Goal: Task Accomplishment & Management: Manage account settings

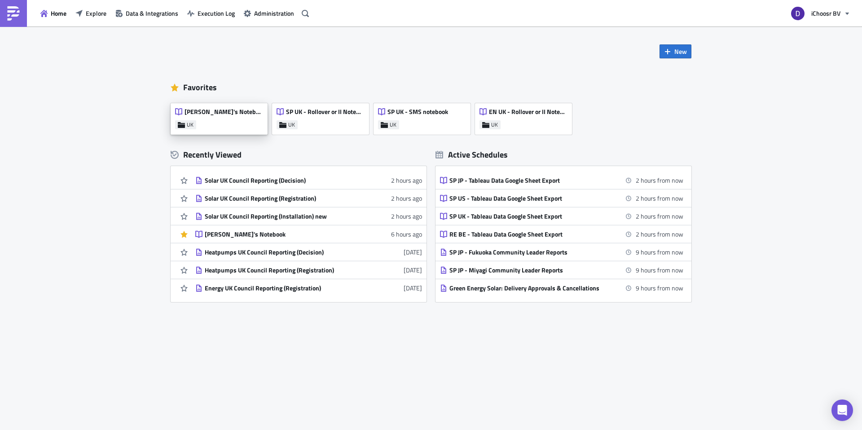
click at [218, 117] on div "Dan's Notebook" at bounding box center [219, 114] width 88 height 13
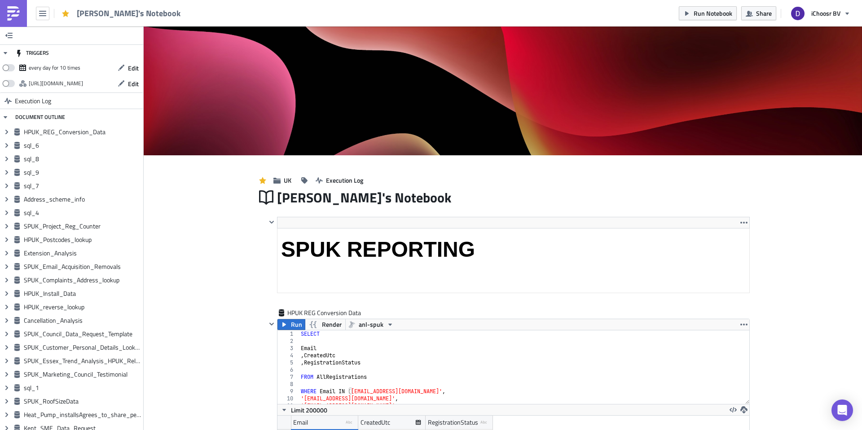
click at [11, 11] on img at bounding box center [13, 13] width 14 height 14
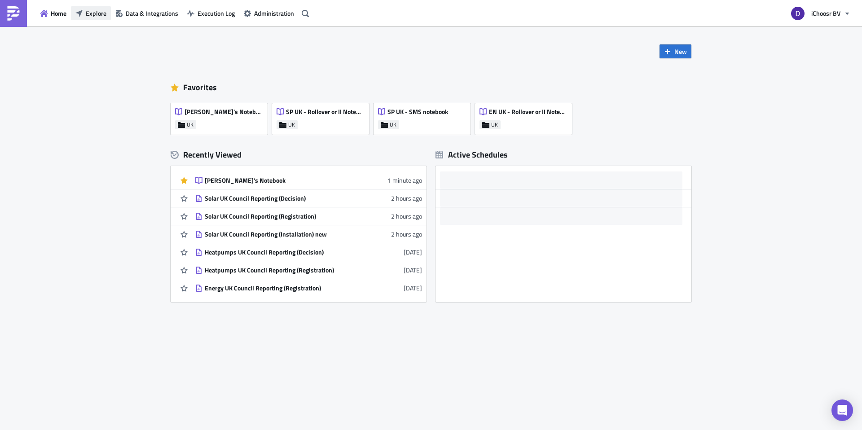
click at [82, 18] on button "Explore" at bounding box center [91, 13] width 40 height 14
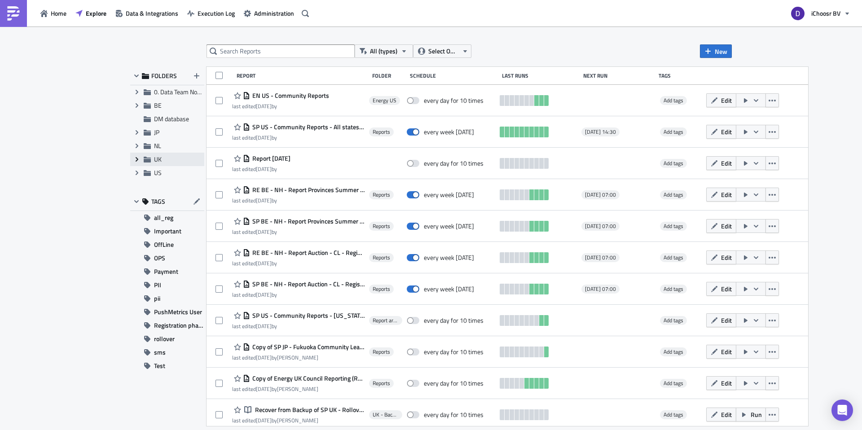
click at [136, 154] on span "Expand group" at bounding box center [136, 159] width 13 height 13
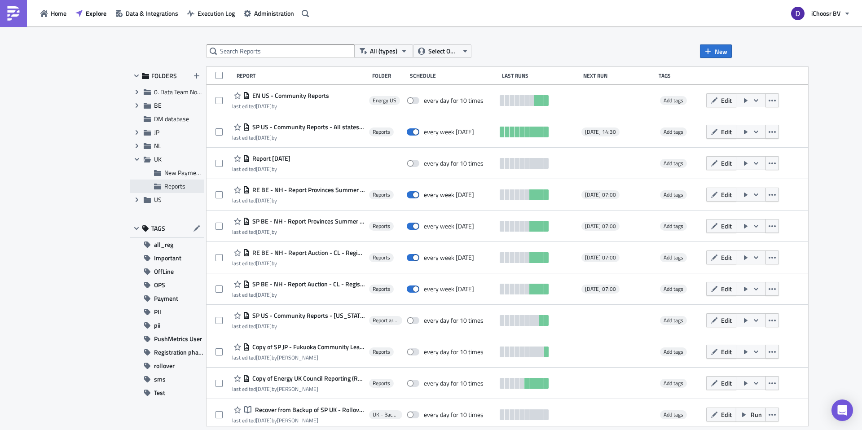
click at [163, 181] on div "Reports" at bounding box center [167, 186] width 74 height 13
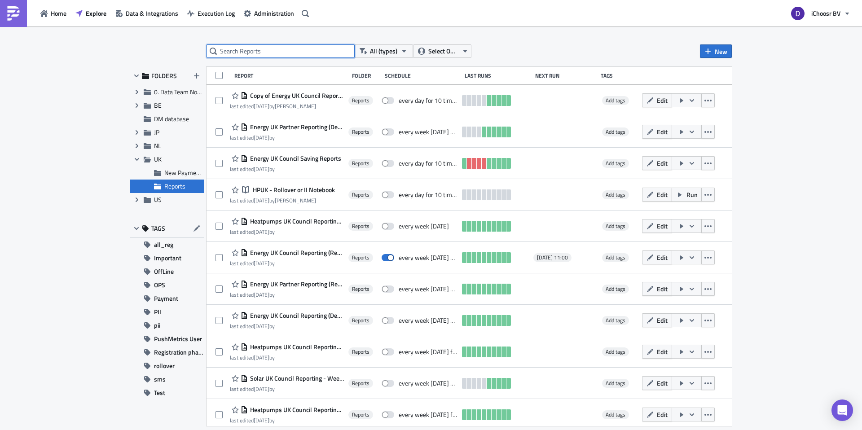
click at [241, 53] on input "text" at bounding box center [280, 50] width 148 height 13
type input "SOLAR"
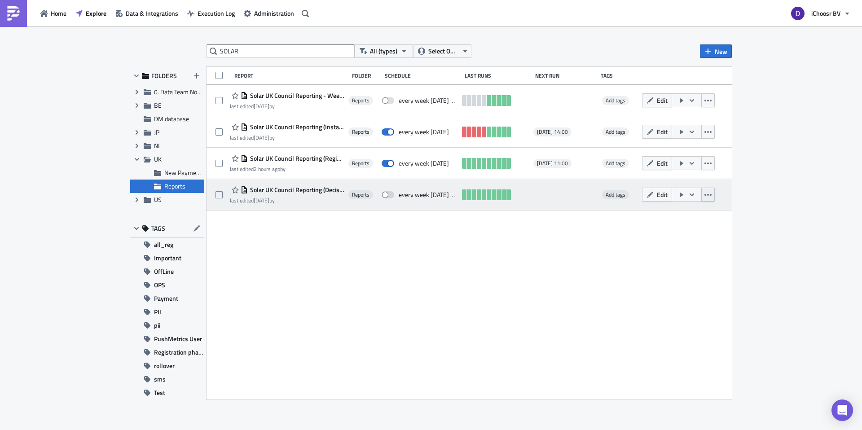
click at [714, 198] on button "button" at bounding box center [707, 195] width 13 height 14
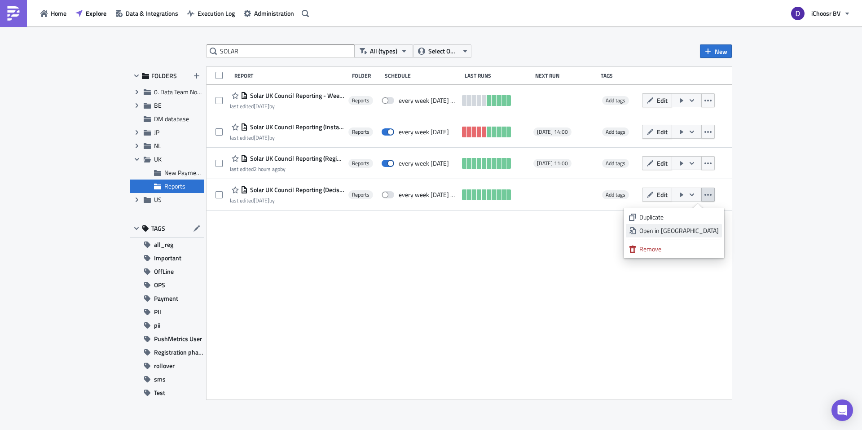
click at [693, 229] on div "Open in New Tab" at bounding box center [678, 230] width 79 height 9
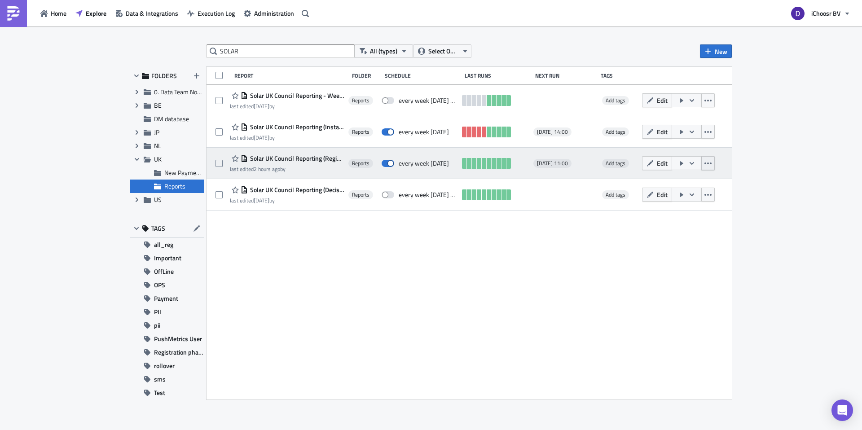
click at [711, 164] on icon "button" at bounding box center [707, 163] width 7 height 7
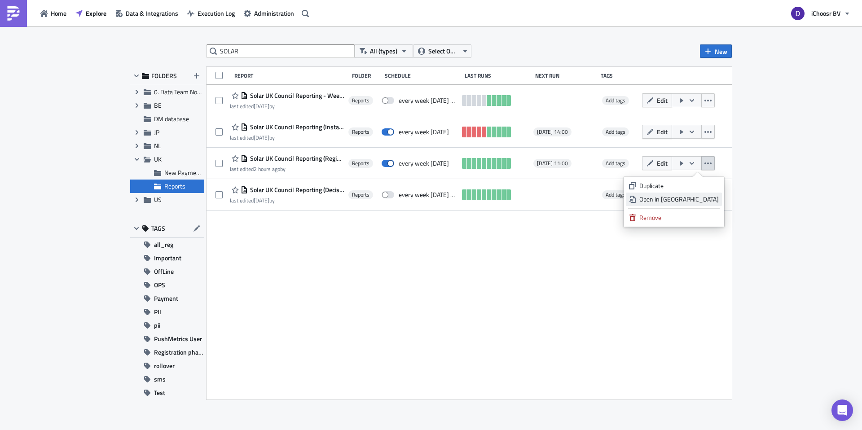
click at [685, 197] on div "Open in New Tab" at bounding box center [678, 199] width 79 height 9
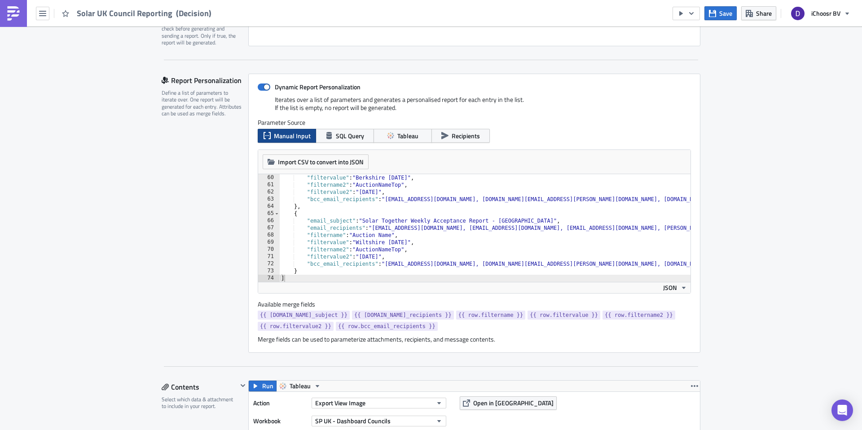
scroll to position [162, 0]
type textarea "},"
paste textarea "}"
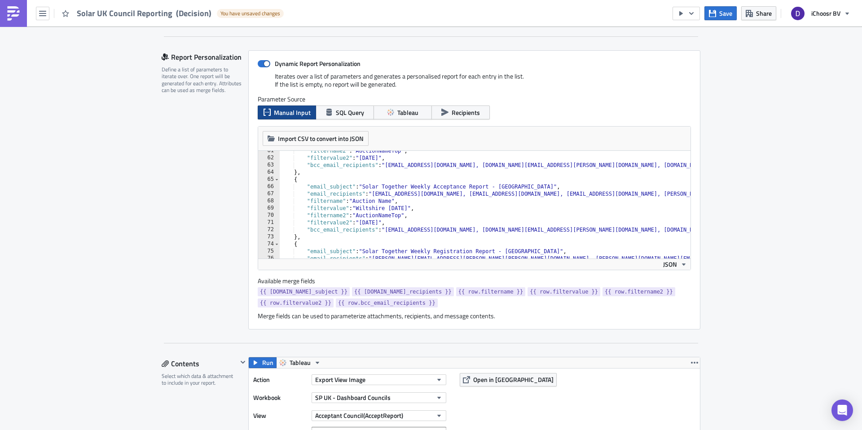
scroll to position [437, 0]
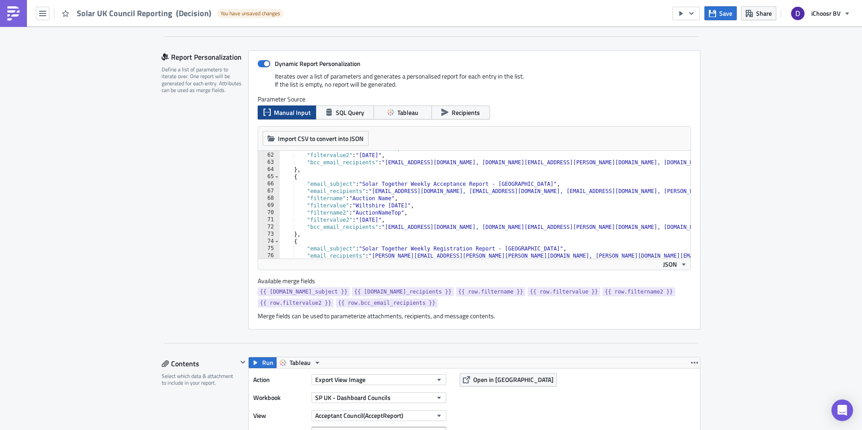
paste textarea "Acceptance"
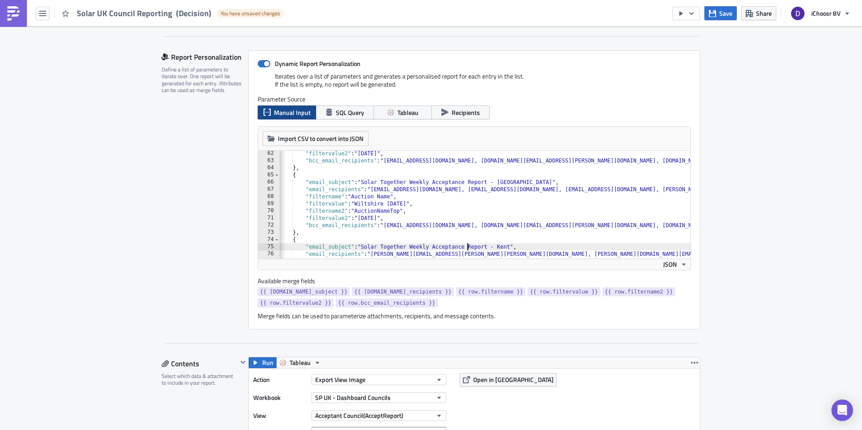
scroll to position [445, 0]
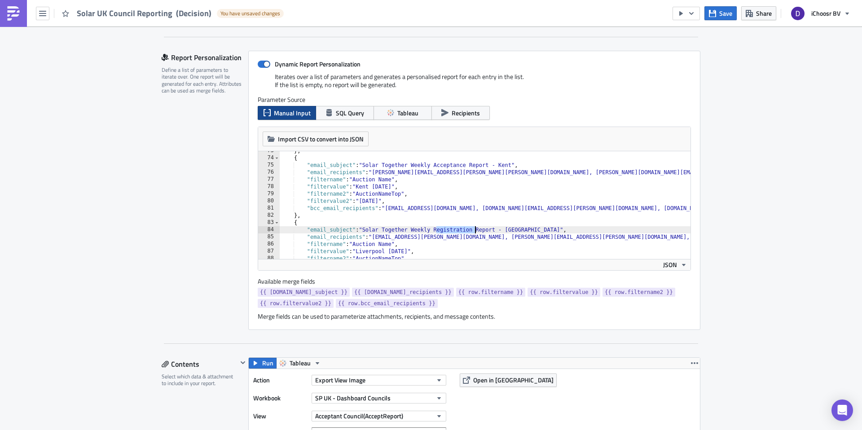
paste textarea "Acceptance"
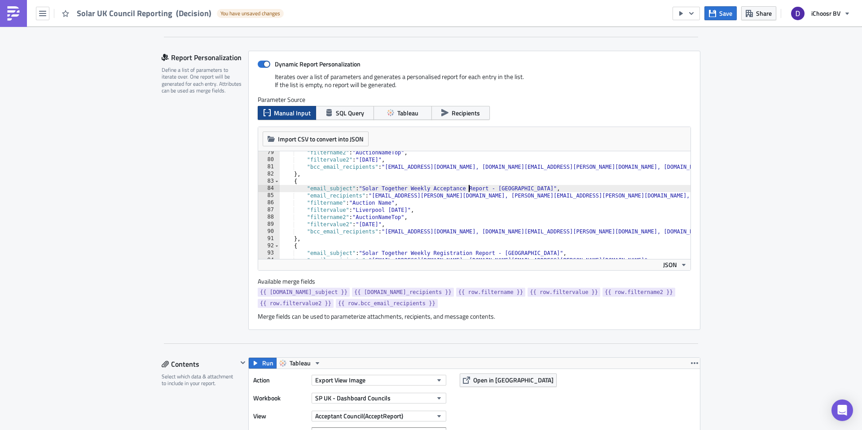
scroll to position [564, 0]
paste textarea "Acceptance"
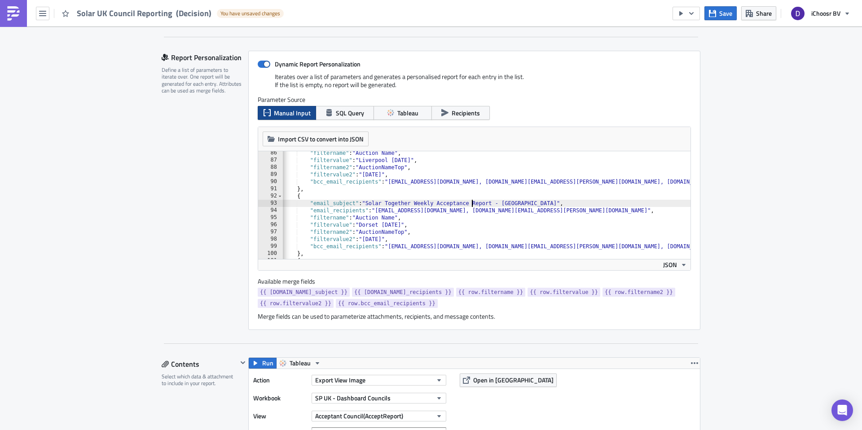
scroll to position [0, 1]
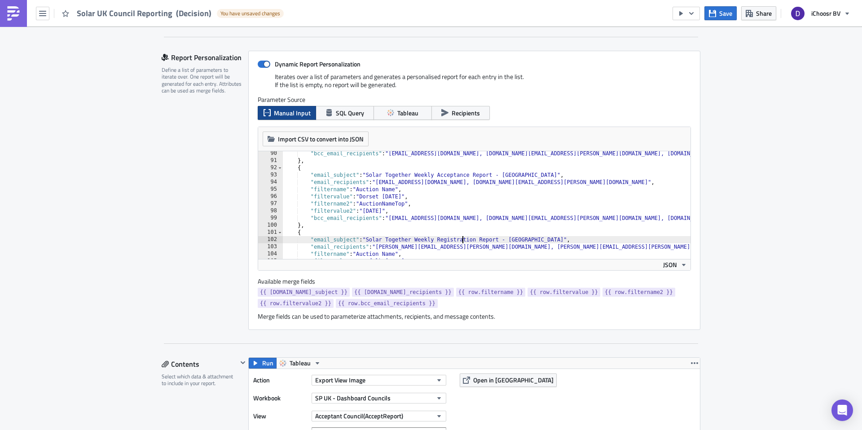
paste textarea "Acceptance"
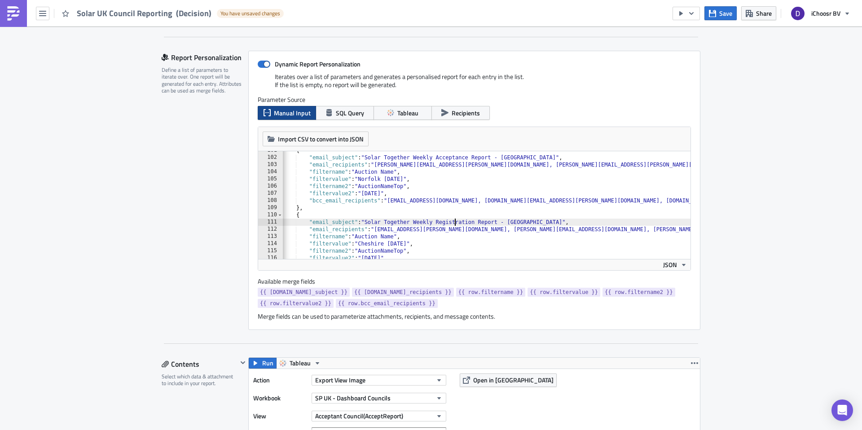
paste textarea "Acceptance"
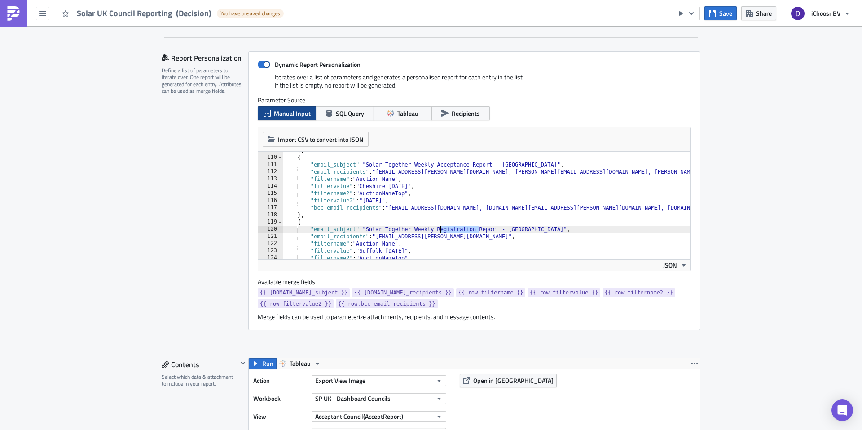
paste textarea "Acceptance"
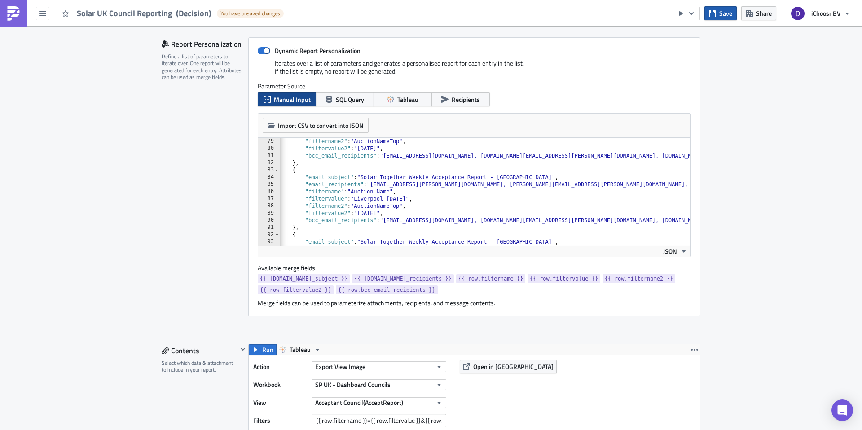
type textarea ""email_subject": "Solar Together Weekly Acceptance Report - Suffolk","
click at [723, 18] on span "Save" at bounding box center [725, 13] width 13 height 9
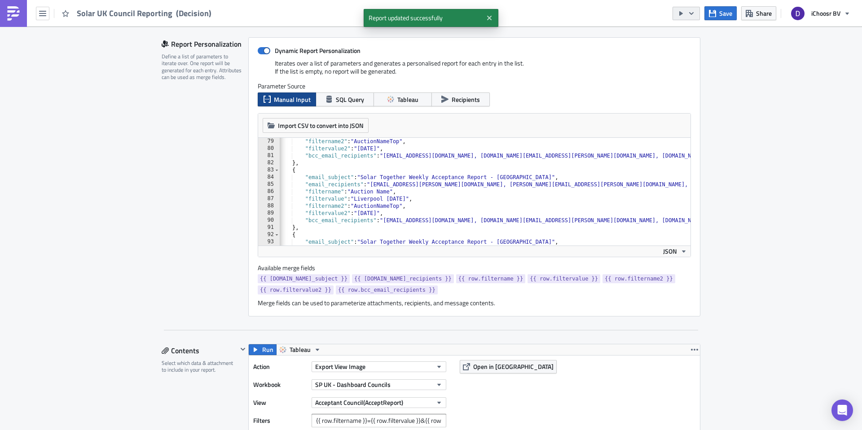
click at [696, 15] on button "button" at bounding box center [685, 13] width 27 height 13
click at [699, 37] on div "Send Just to Me" at bounding box center [713, 35] width 70 height 9
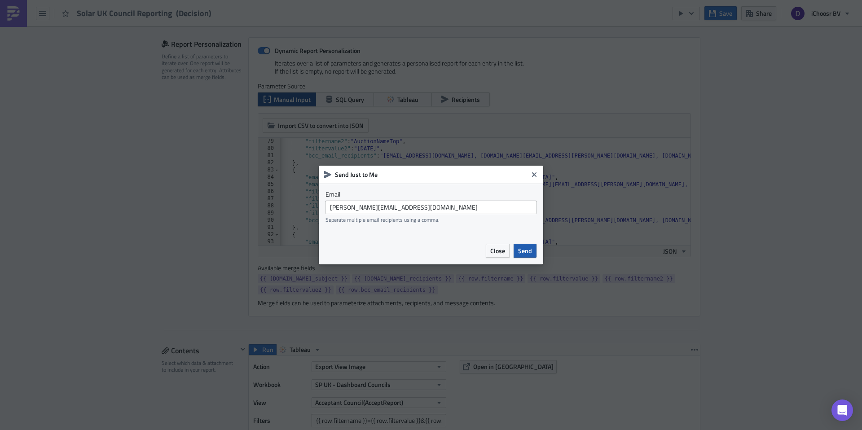
click at [516, 250] on button "Send" at bounding box center [524, 251] width 23 height 14
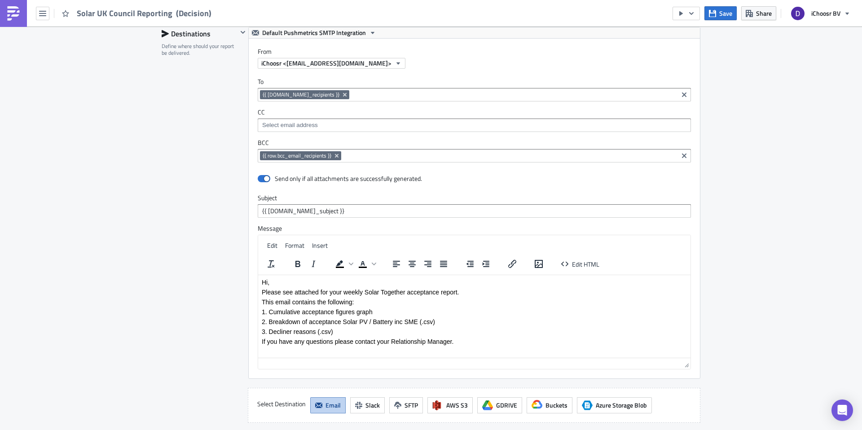
scroll to position [1530, 0]
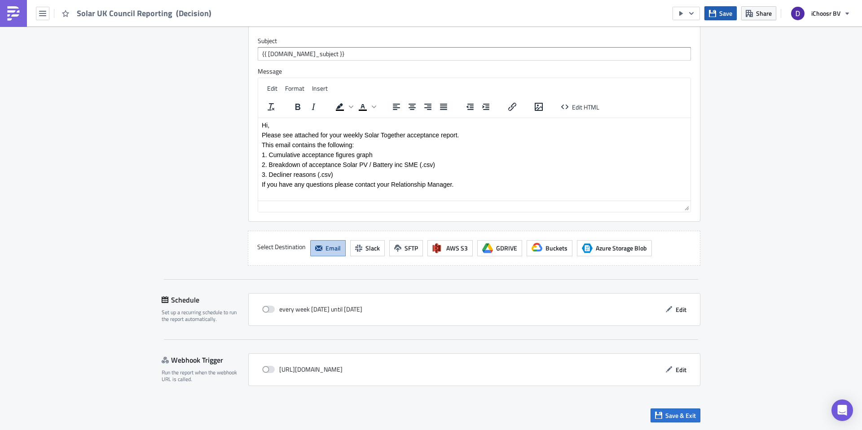
click at [714, 13] on icon "button" at bounding box center [712, 12] width 7 height 7
click at [270, 309] on span at bounding box center [268, 309] width 13 height 7
click at [270, 309] on input "checkbox" at bounding box center [267, 310] width 6 height 6
checkbox input "true"
click at [676, 309] on span "Edit" at bounding box center [680, 309] width 11 height 9
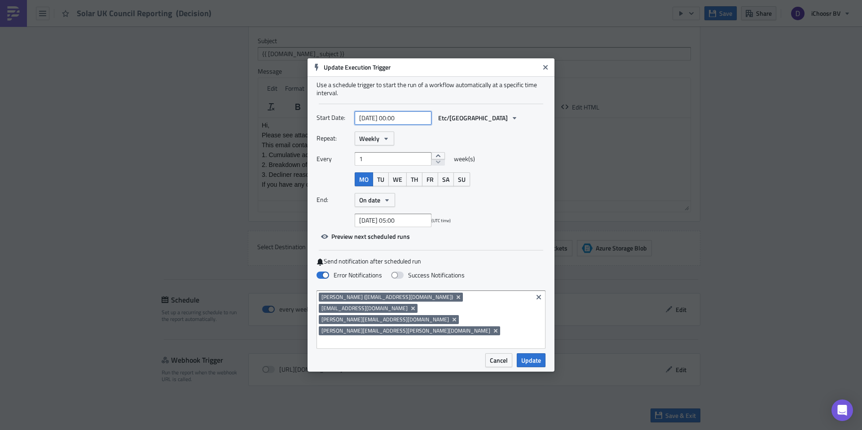
click at [391, 125] on input "2025-07-29 00:00" at bounding box center [393, 117] width 77 height 13
select select "6"
select select "2025"
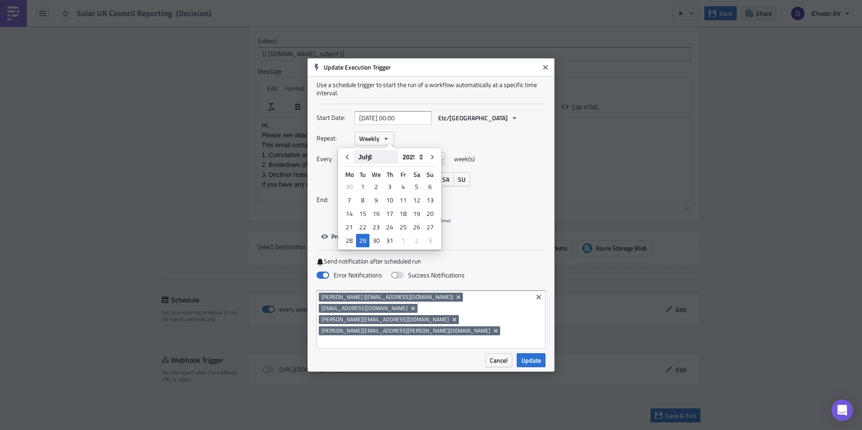
click at [390, 158] on select "January February March April May June July August September October November De…" at bounding box center [376, 156] width 44 height 13
select select "11"
click at [354, 150] on select "January February March April May June July August September October November De…" at bounding box center [376, 156] width 44 height 13
type input "2025-12-29 00:00"
select select "11"
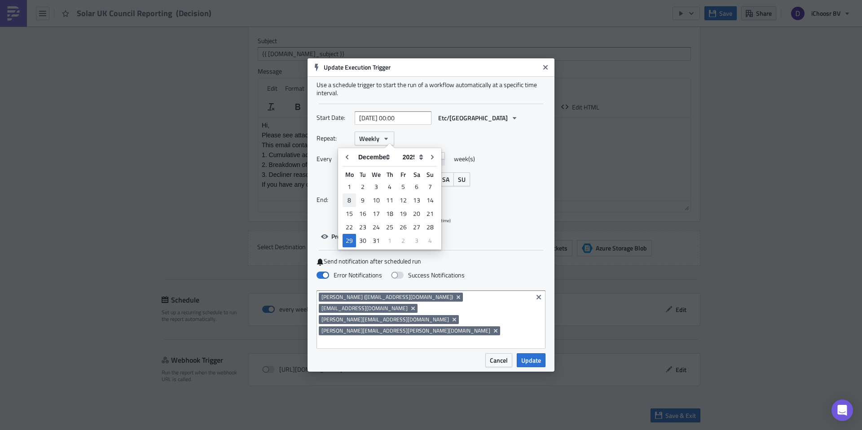
click at [349, 201] on div "8" at bounding box center [348, 200] width 13 height 13
type input "2025-12-08 00:00"
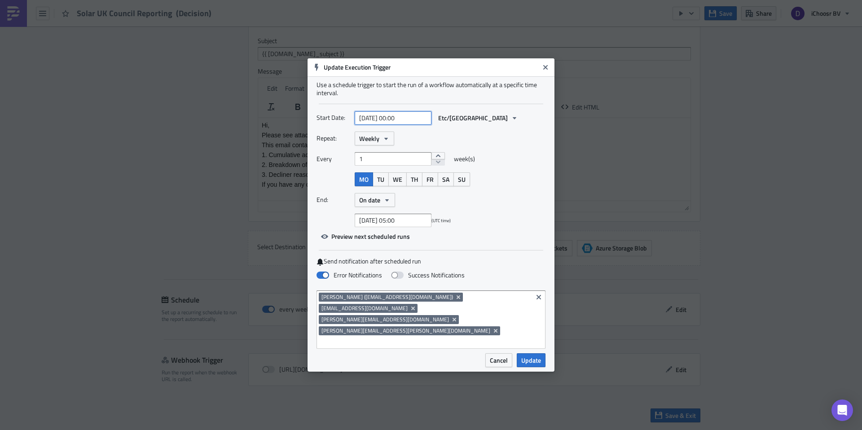
click at [388, 125] on input "2025-12-08 00:00" at bounding box center [393, 117] width 77 height 13
select select "11"
select select "2025"
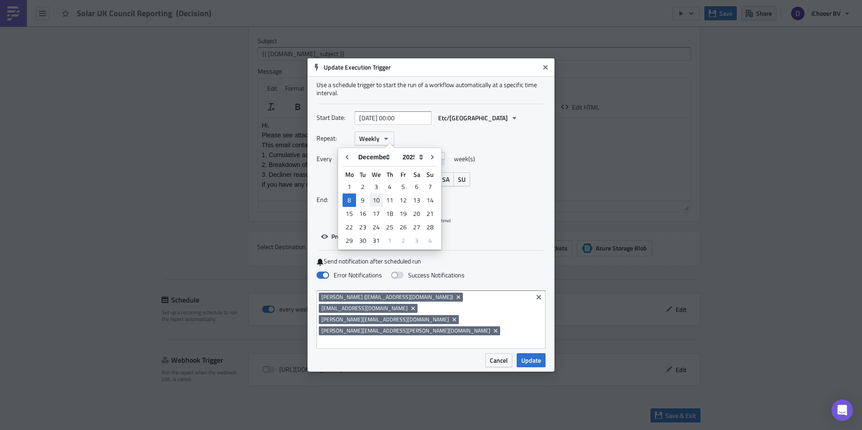
click at [378, 198] on div "10" at bounding box center [375, 200] width 13 height 13
type input "[DATE] 00:00"
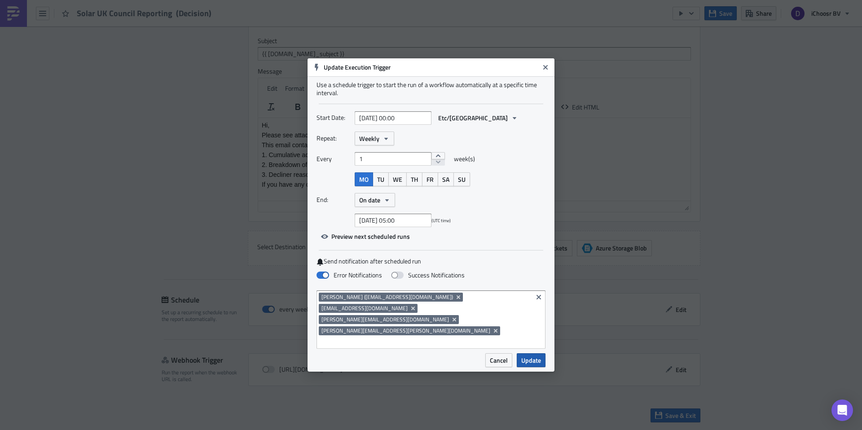
click at [525, 355] on span "Update" at bounding box center [531, 359] width 20 height 9
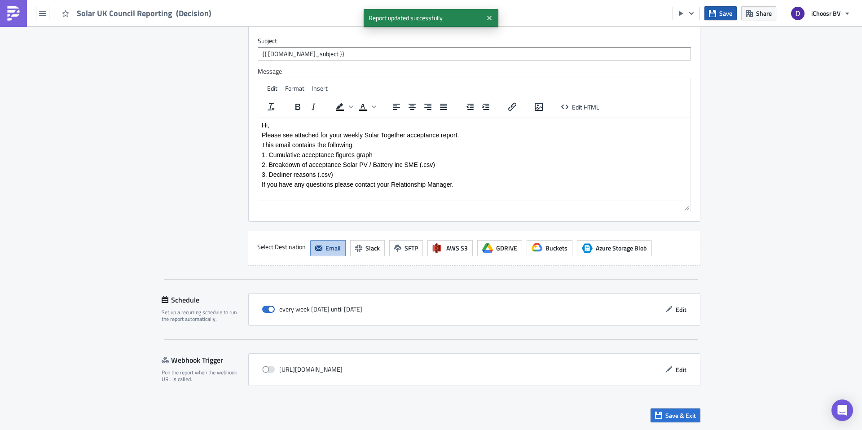
click at [715, 17] on button "Save" at bounding box center [720, 13] width 32 height 14
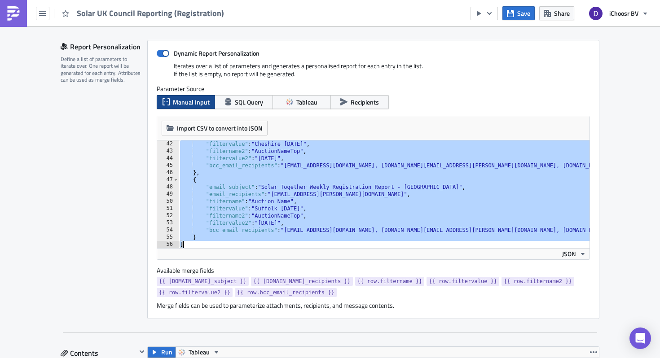
scroll to position [294, 0]
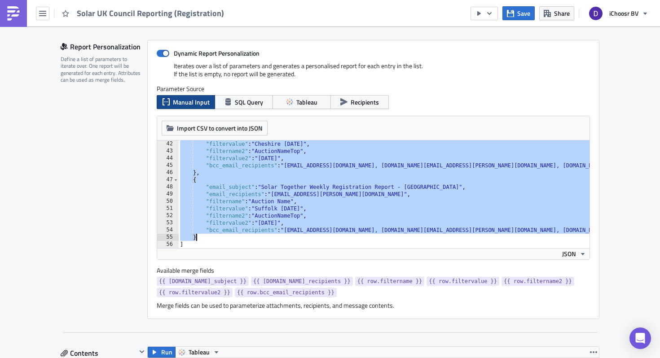
drag, startPoint x: 192, startPoint y: 153, endPoint x: 218, endPoint y: 241, distance: 91.4
click at [218, 241] on div "{ 42 43 44 45 46 47 48 49 50 51 52 53 54 55 56 "filtervalue" : "Cheshire Septem…" at bounding box center [373, 194] width 432 height 108
type textarea ""bcc_email_recipients": "layla@ichoosr.com, rhiannon.kallio@ichoosr.com, christ…"
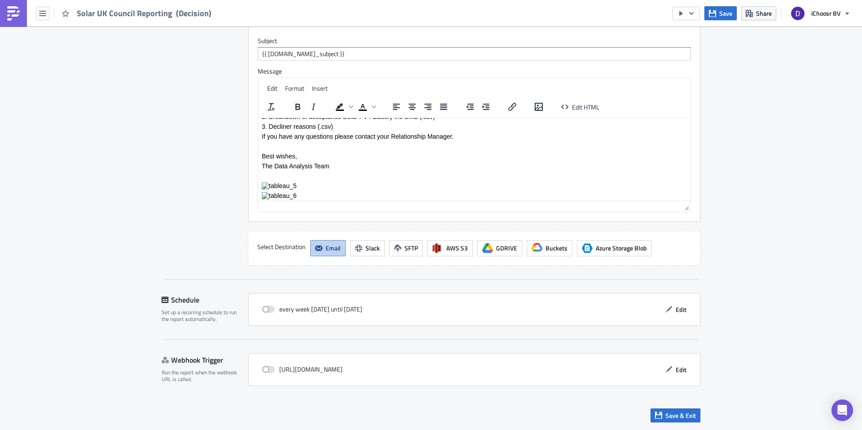
scroll to position [50, 0]
click at [266, 307] on span at bounding box center [268, 309] width 13 height 7
click at [266, 307] on input "checkbox" at bounding box center [267, 310] width 6 height 6
checkbox input "true"
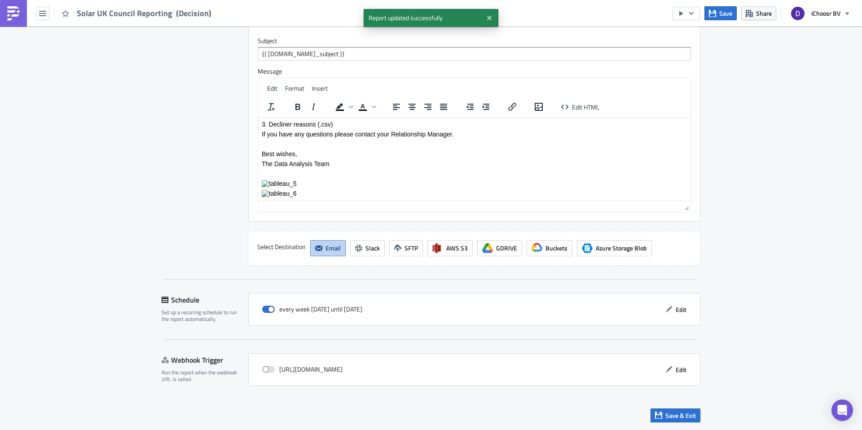
click at [214, 214] on div "Destinations Define where should your report be delivered." at bounding box center [200, 68] width 76 height 396
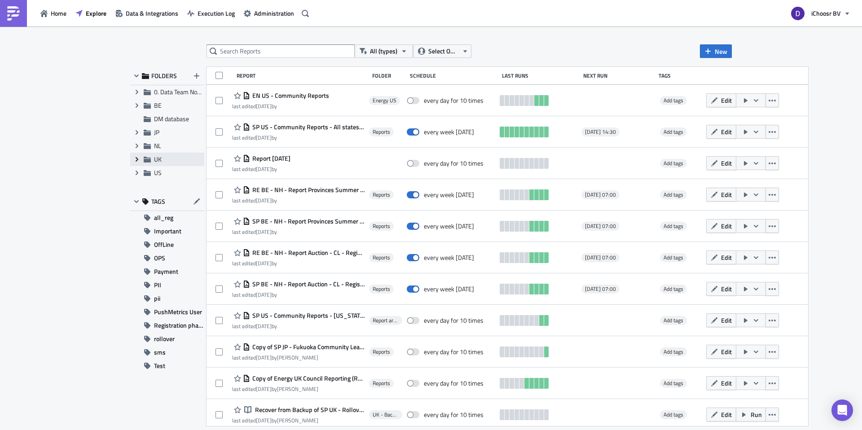
click at [136, 158] on icon at bounding box center [137, 159] width 3 height 4
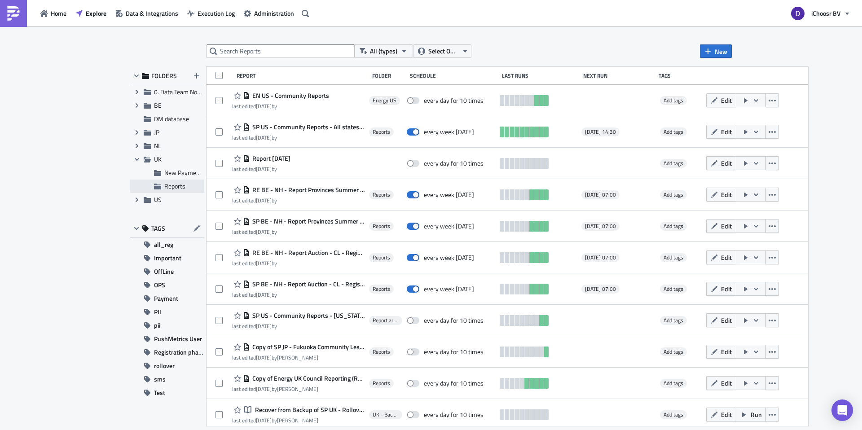
click at [156, 183] on icon at bounding box center [157, 186] width 7 height 7
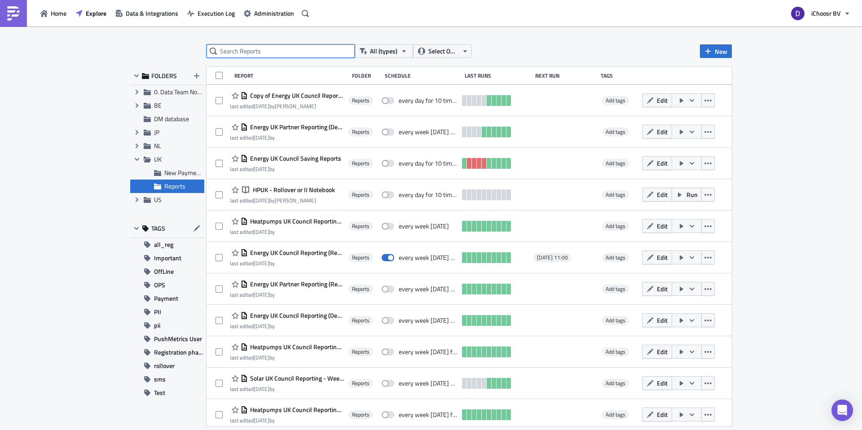
click at [237, 52] on input "text" at bounding box center [280, 50] width 148 height 13
type input "SOLAR"
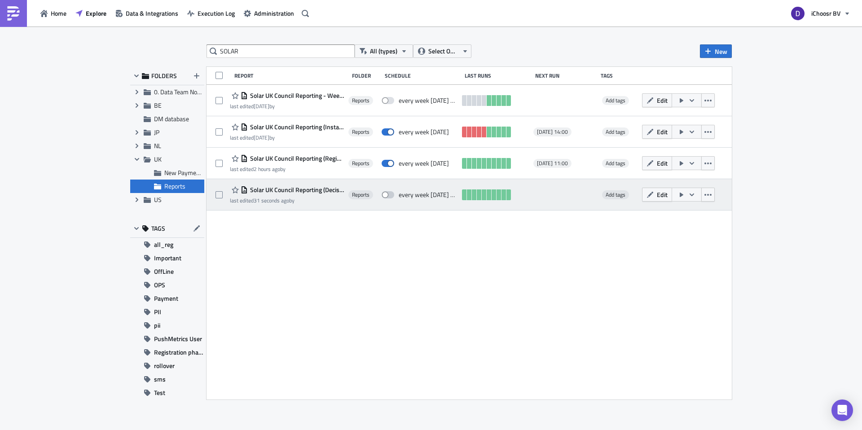
click at [390, 195] on span at bounding box center [387, 194] width 13 height 7
click at [389, 195] on input "checkbox" at bounding box center [386, 195] width 6 height 6
checkbox input "true"
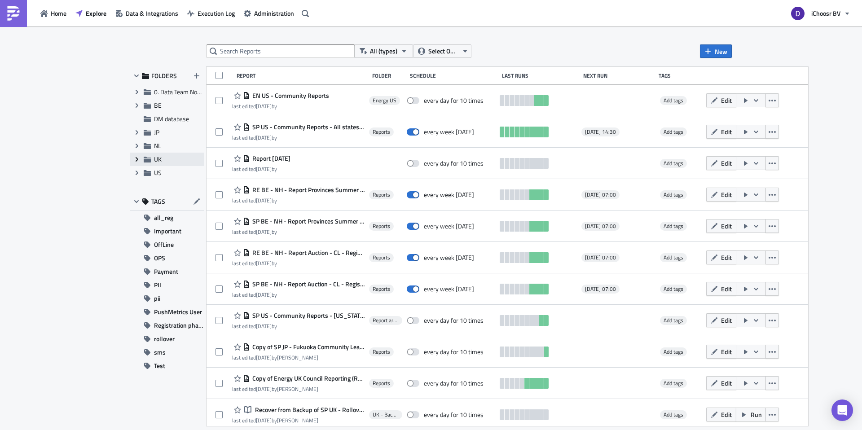
click at [139, 156] on icon "Expand group" at bounding box center [136, 159] width 7 height 7
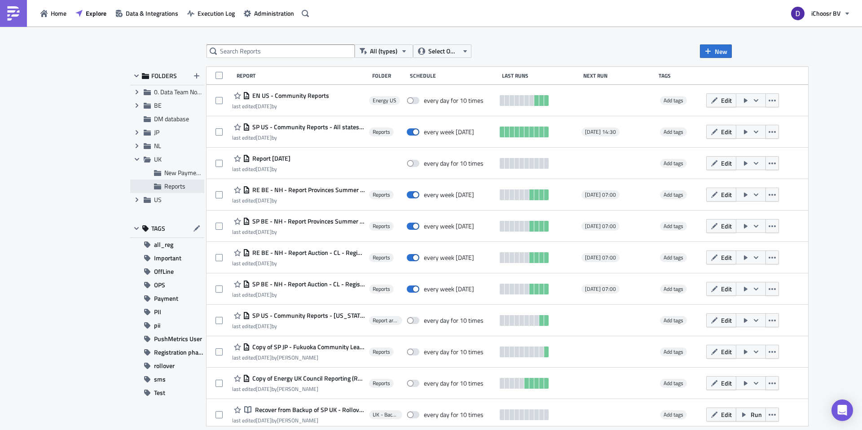
click at [164, 186] on span "Reports" at bounding box center [174, 185] width 21 height 9
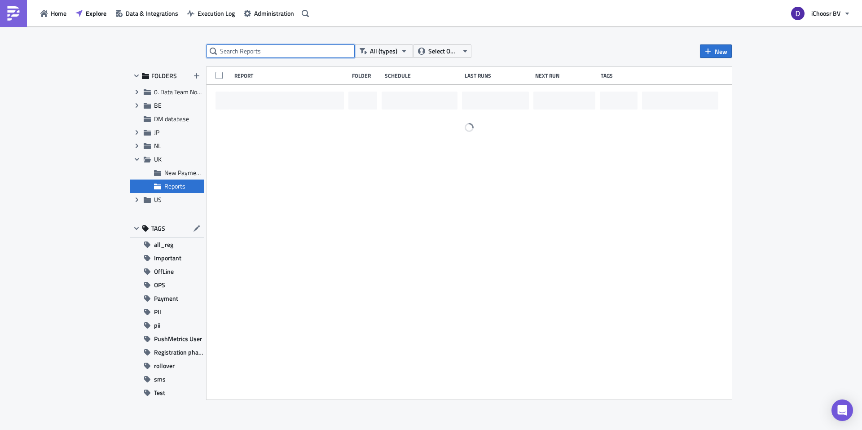
click at [235, 50] on input "text" at bounding box center [280, 50] width 148 height 13
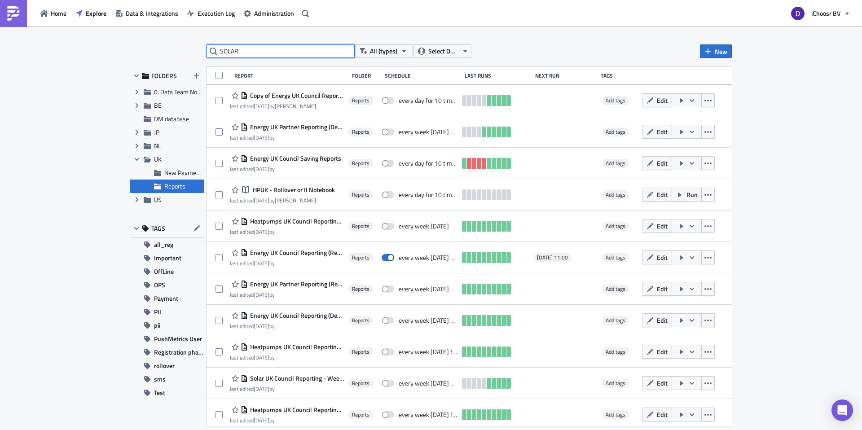
type input "SOLAR"
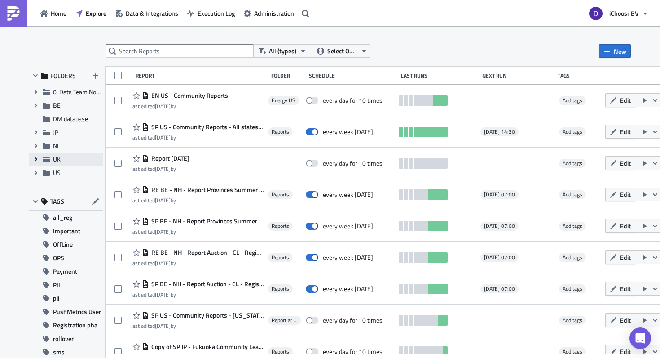
click at [36, 155] on span "Expand group" at bounding box center [35, 159] width 13 height 13
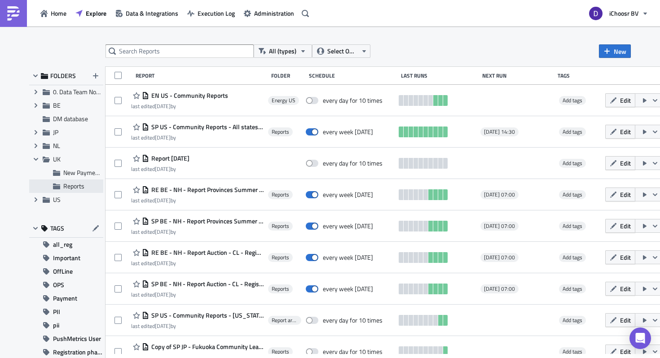
click at [61, 184] on div "Reports" at bounding box center [66, 186] width 74 height 13
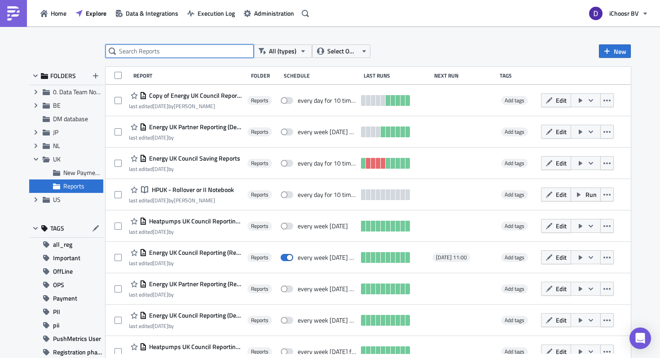
click at [123, 49] on input "text" at bounding box center [179, 50] width 148 height 13
type input "SOLAR"
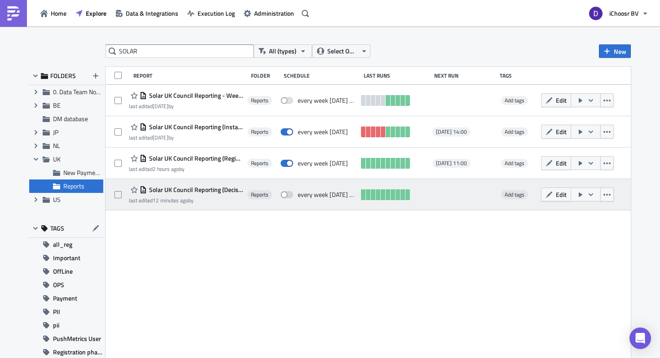
click at [227, 187] on span "Solar UK Council Reporting (Decision)" at bounding box center [195, 190] width 96 height 8
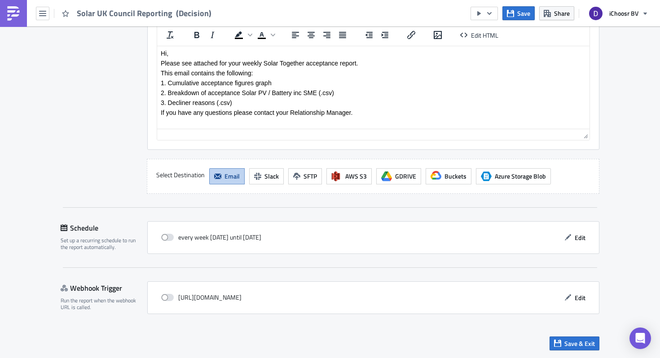
scroll to position [1764, 0]
click at [577, 236] on span "Edit" at bounding box center [579, 237] width 11 height 9
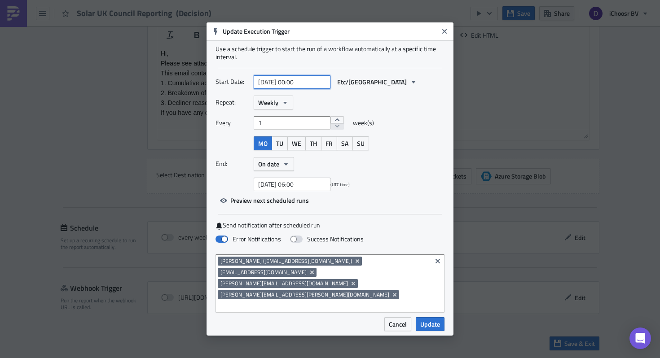
click at [267, 89] on input "[DATE] 00:00" at bounding box center [292, 81] width 77 height 13
select select "11"
select select "2025"
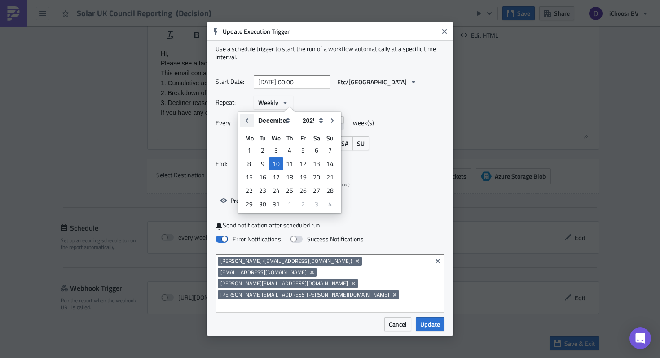
click at [246, 121] on icon "Go to previous month" at bounding box center [246, 120] width 3 height 4
type input "[DATE] 00:00"
select select "10"
click at [246, 121] on icon "Go to previous month" at bounding box center [246, 120] width 3 height 4
type input "[DATE] 00:00"
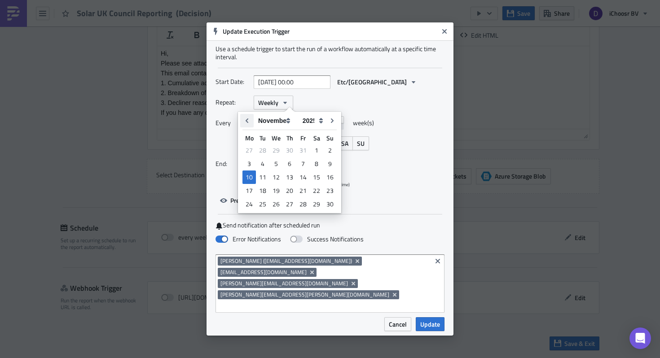
select select "9"
click at [246, 121] on icon "Go to previous month" at bounding box center [246, 120] width 3 height 4
type input "[DATE] 00:00"
select select "8"
click at [263, 205] on div "30" at bounding box center [262, 203] width 14 height 13
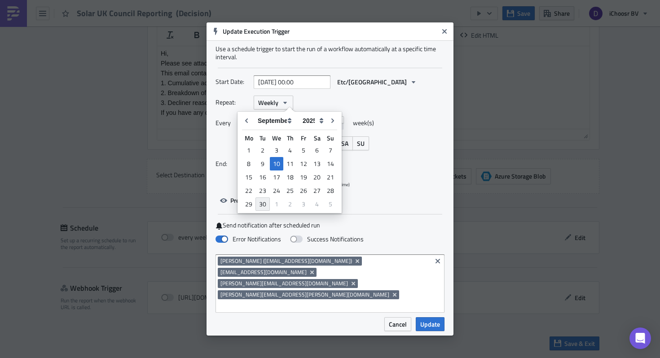
type input "[DATE] 00:00"
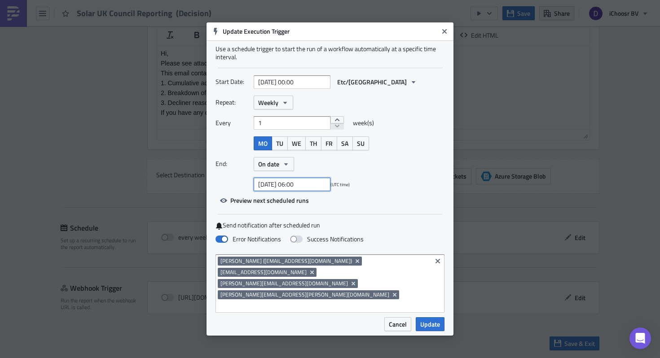
click at [281, 191] on input "[DATE] 06:00" at bounding box center [292, 184] width 77 height 13
select select "8"
select select "2025"
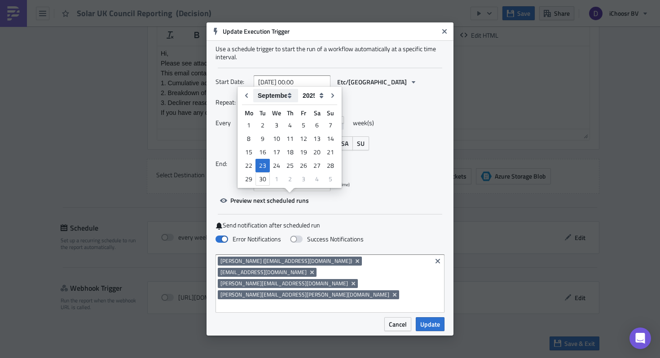
click at [282, 95] on select "January February March April May June July August September October November De…" at bounding box center [275, 95] width 45 height 13
select select "11"
click at [253, 89] on select "January February March April May June July August September October November De…" at bounding box center [275, 95] width 45 height 13
type input "[DATE] 06:00"
select select "11"
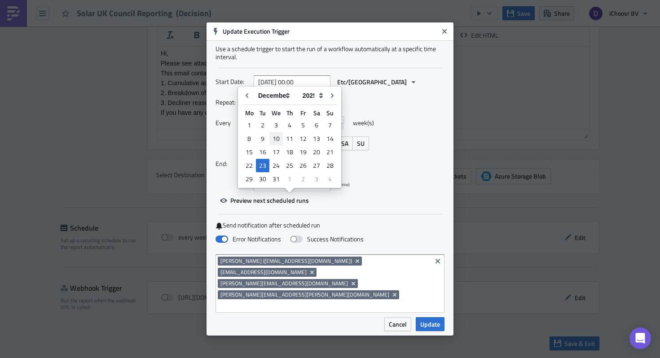
click at [274, 138] on div "10" at bounding box center [275, 138] width 13 height 13
type input "[DATE] 06:00"
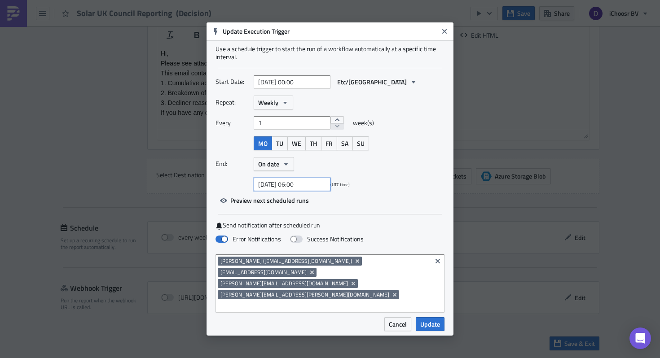
select select "11"
select select "2025"
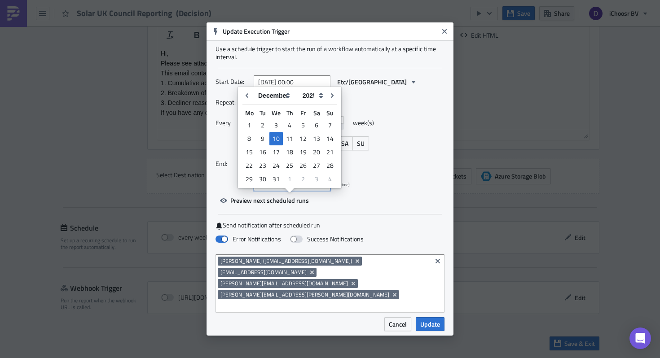
click at [279, 191] on input "[DATE] 06:00" at bounding box center [292, 184] width 77 height 13
click at [272, 154] on div "17" at bounding box center [275, 152] width 13 height 13
type input "[DATE] 06:00"
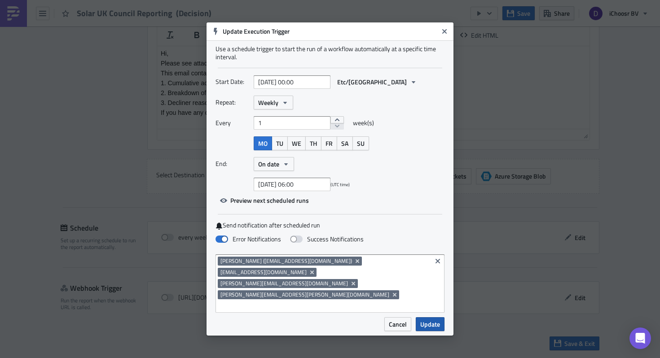
click at [427, 320] on span "Update" at bounding box center [430, 324] width 20 height 9
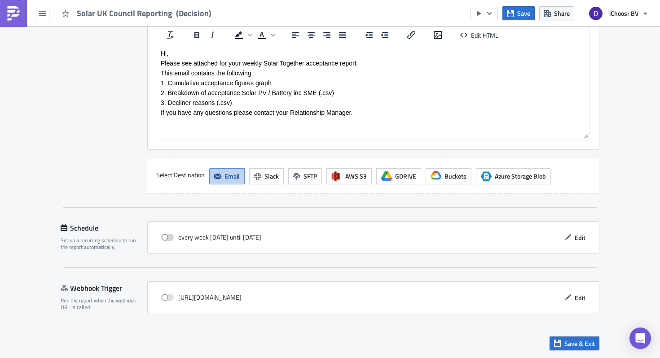
click at [169, 237] on span at bounding box center [167, 237] width 13 height 7
click at [169, 237] on input "checkbox" at bounding box center [166, 238] width 6 height 6
checkbox input "true"
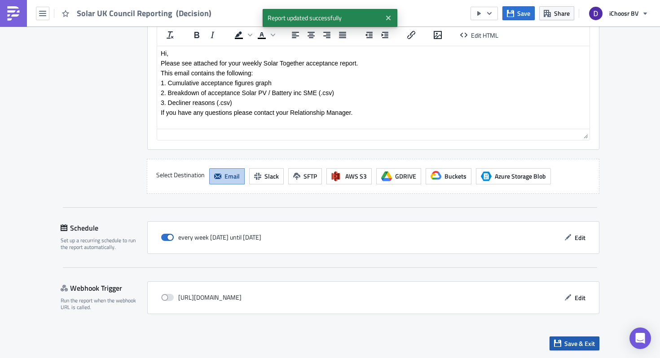
click at [568, 346] on span "Save & Exit" at bounding box center [579, 343] width 31 height 9
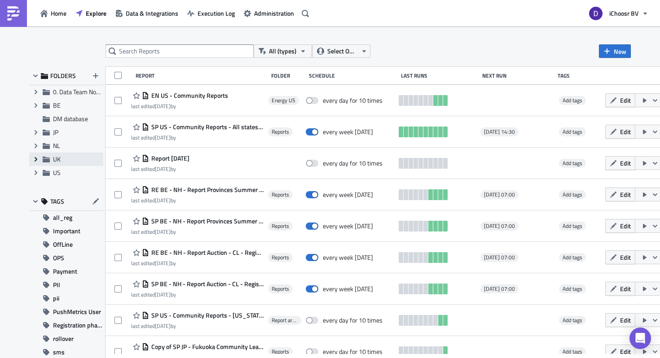
click at [35, 161] on icon at bounding box center [36, 159] width 3 height 4
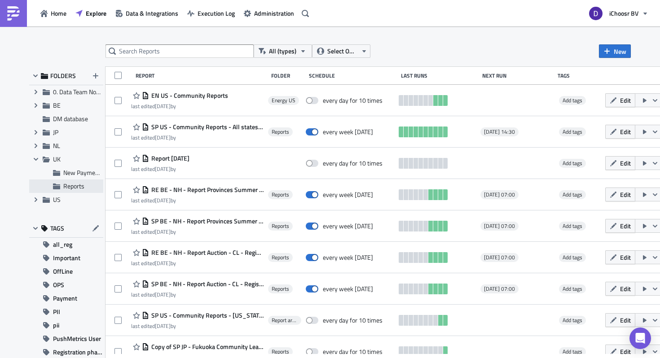
click at [59, 190] on div "Reports" at bounding box center [66, 186] width 74 height 13
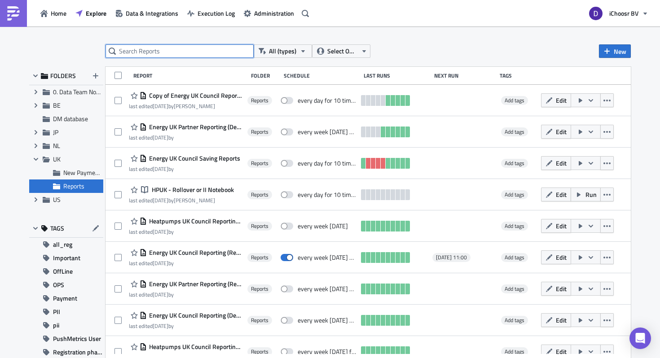
click at [148, 54] on input "text" at bounding box center [179, 50] width 148 height 13
type input "SOLAR"
